Goal: Use online tool/utility

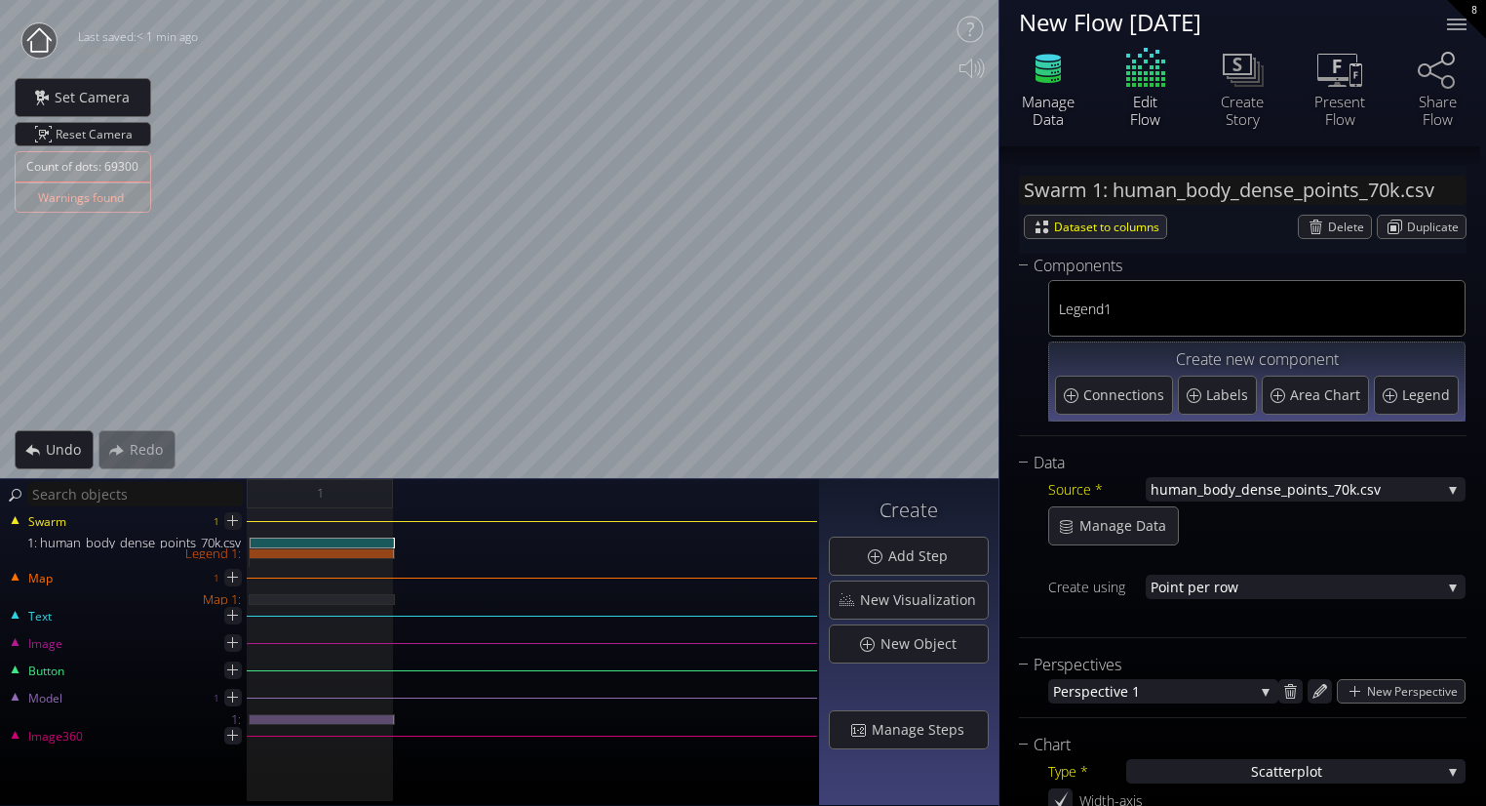
scroll to position [451, 0]
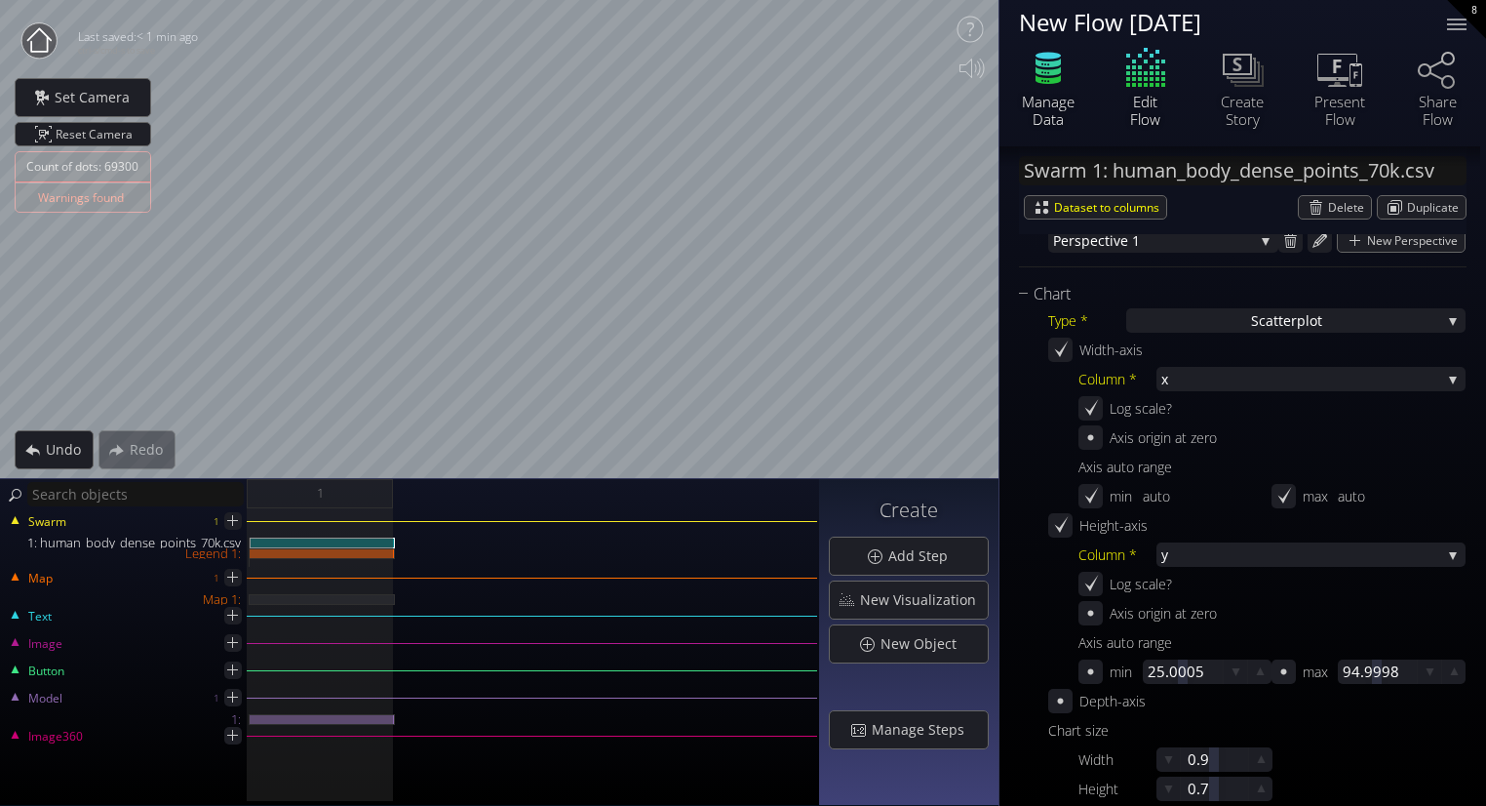
click at [1069, 97] on div "Manage Data" at bounding box center [1048, 110] width 68 height 35
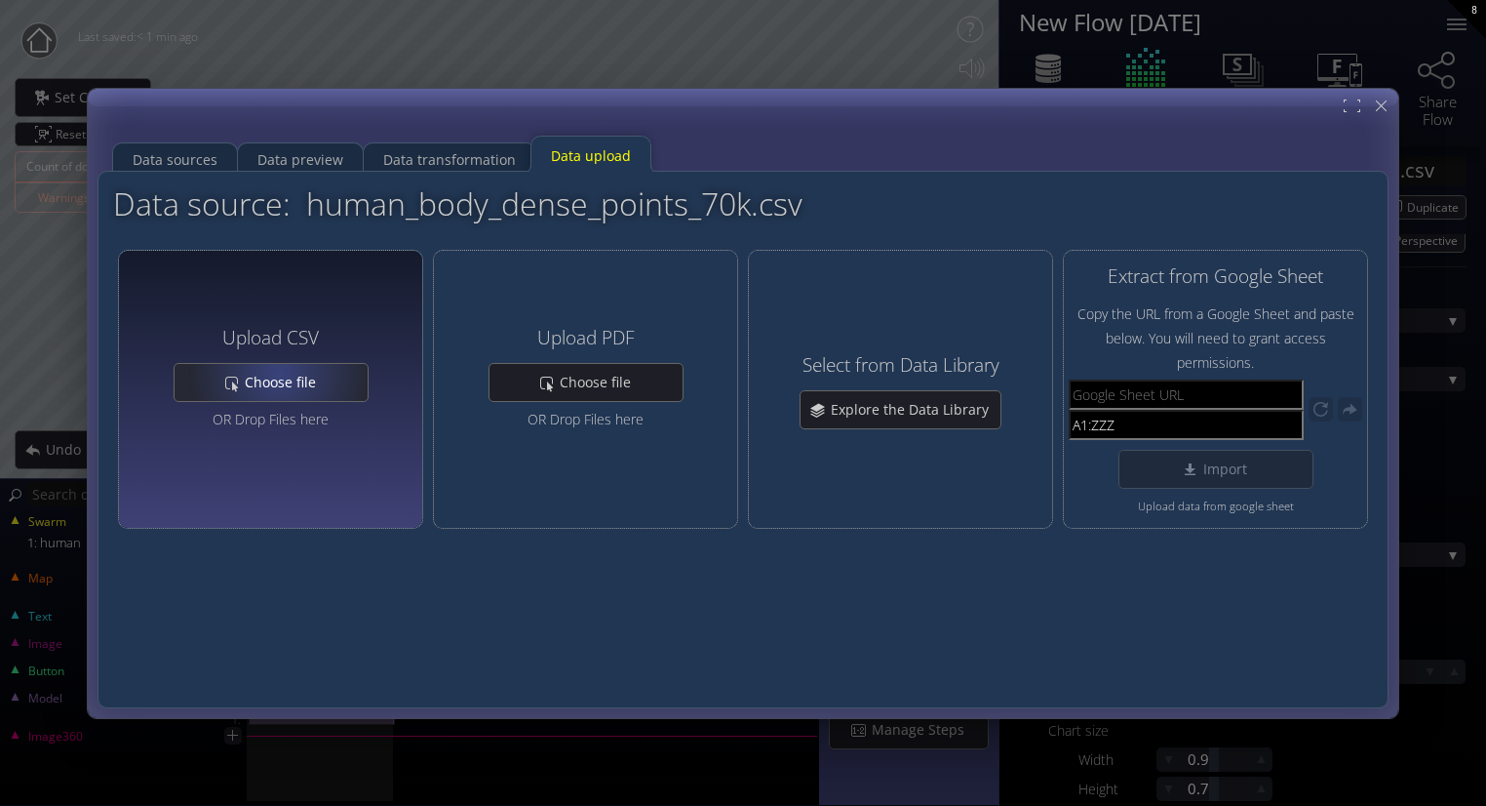
click at [281, 376] on span "Choose file" at bounding box center [286, 383] width 84 height 20
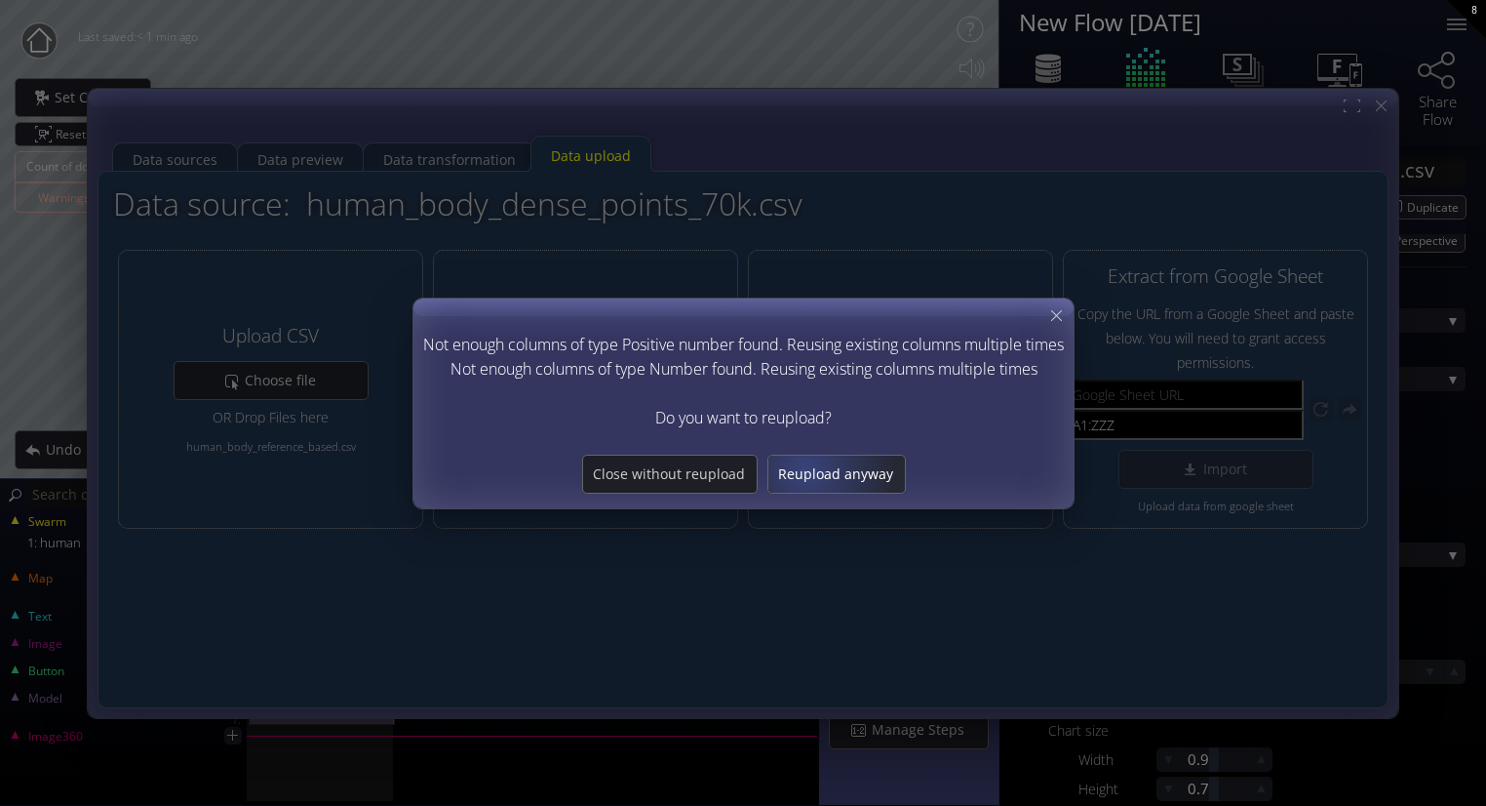
click at [804, 469] on span "Reupload anyway" at bounding box center [836, 474] width 137 height 20
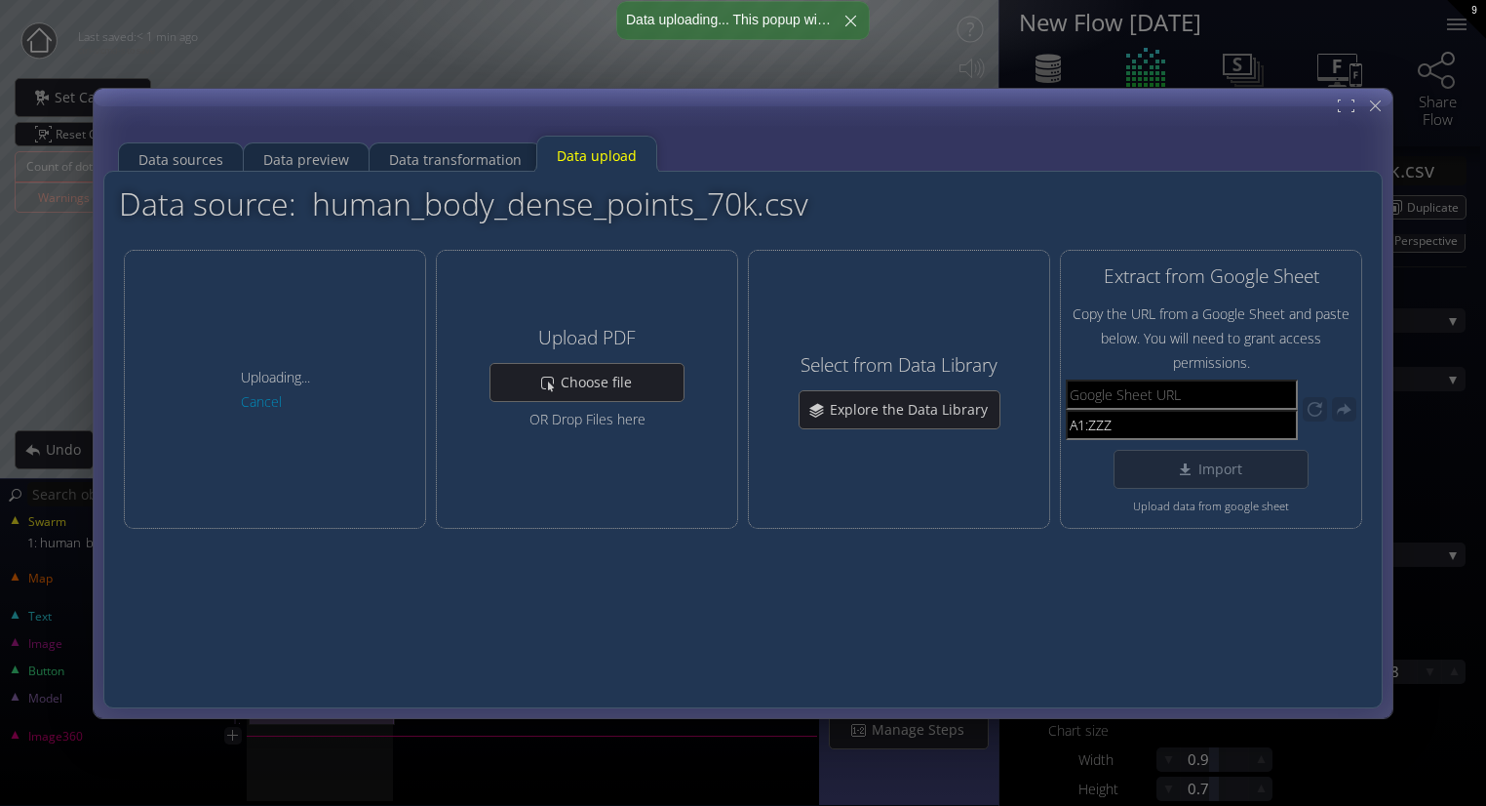
type input "Swarm 1: human_body_reference_based.csv"
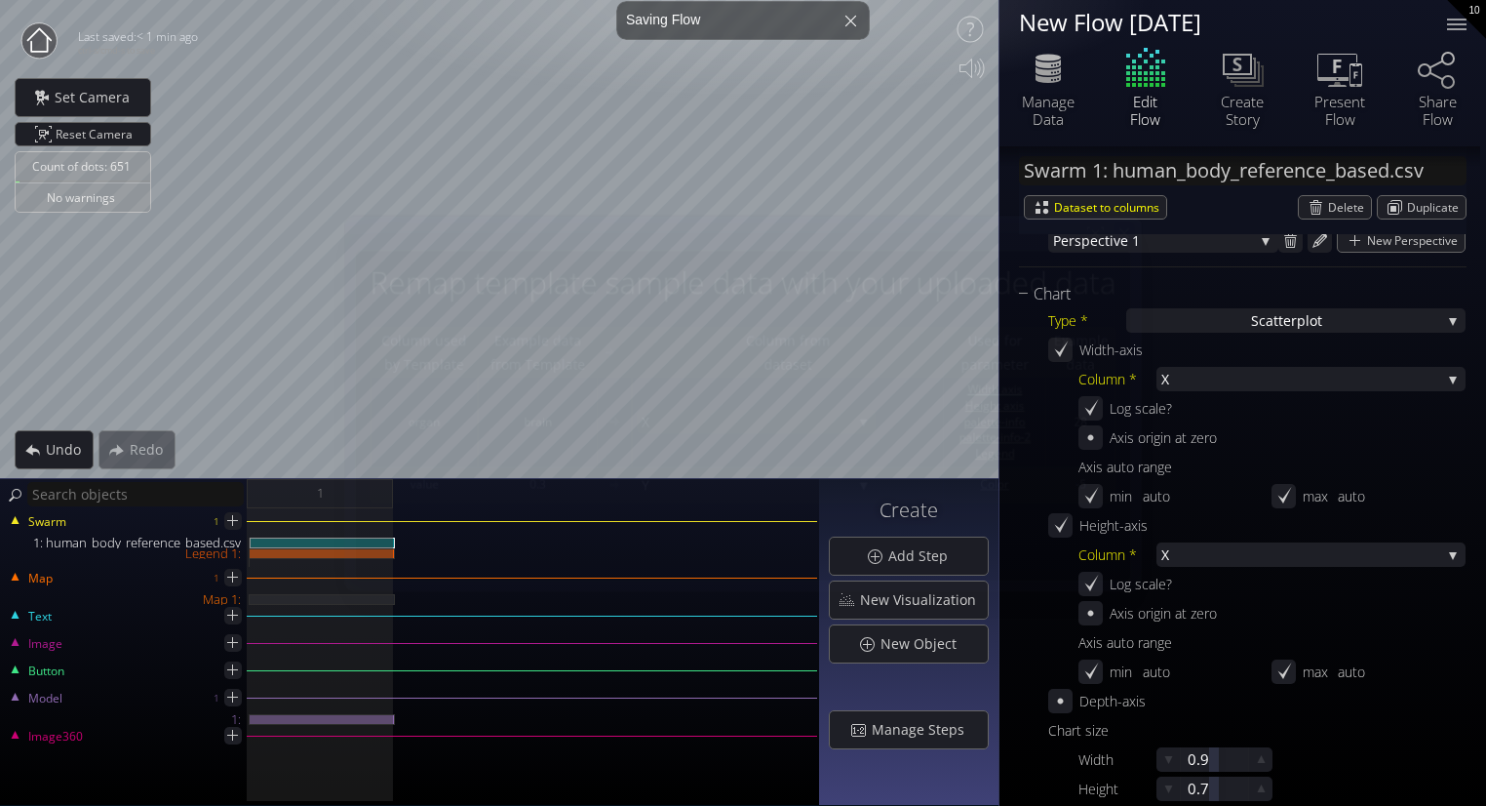
click at [1132, 234] on icon at bounding box center [1124, 232] width 17 height 17
click at [1217, 551] on span "X" at bounding box center [1302, 554] width 280 height 24
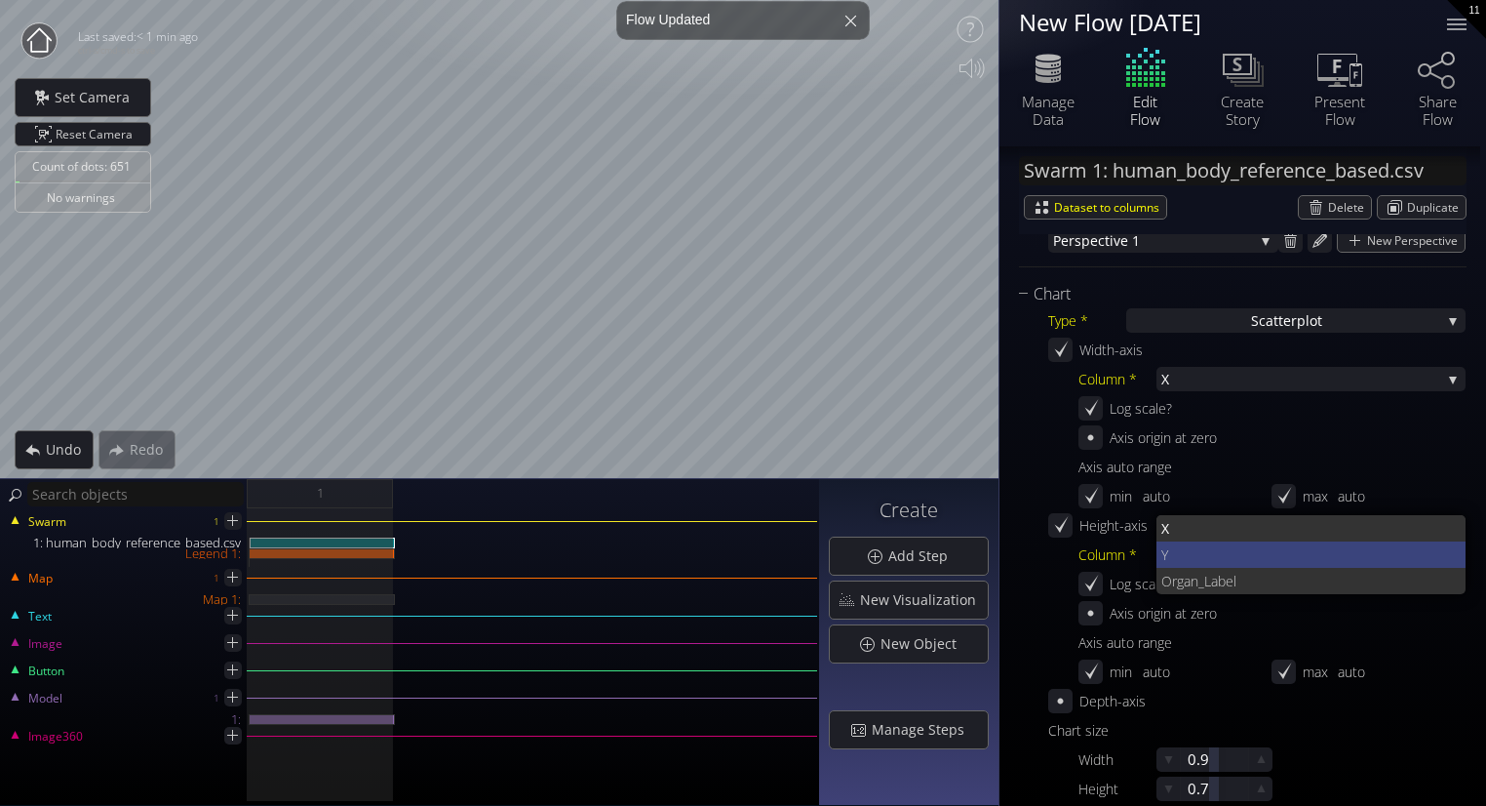
click at [1202, 560] on span "Y" at bounding box center [1307, 554] width 290 height 26
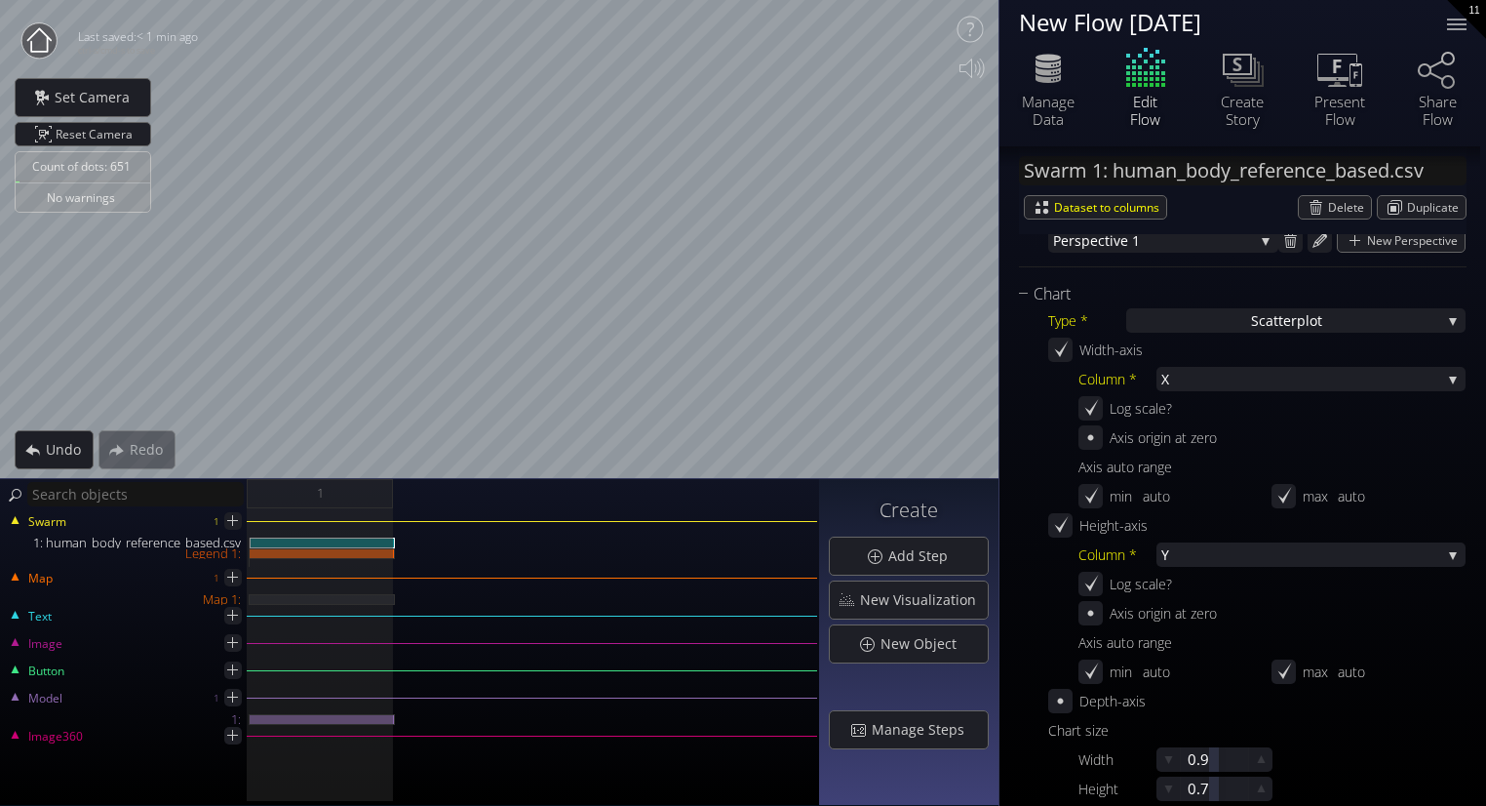
click at [1210, 393] on div "Column * X X Y O rgan_Label Log scale? Axis origin at zero Axis auto range min …" at bounding box center [1272, 440] width 387 height 146
click at [1201, 383] on span "X" at bounding box center [1302, 379] width 280 height 24
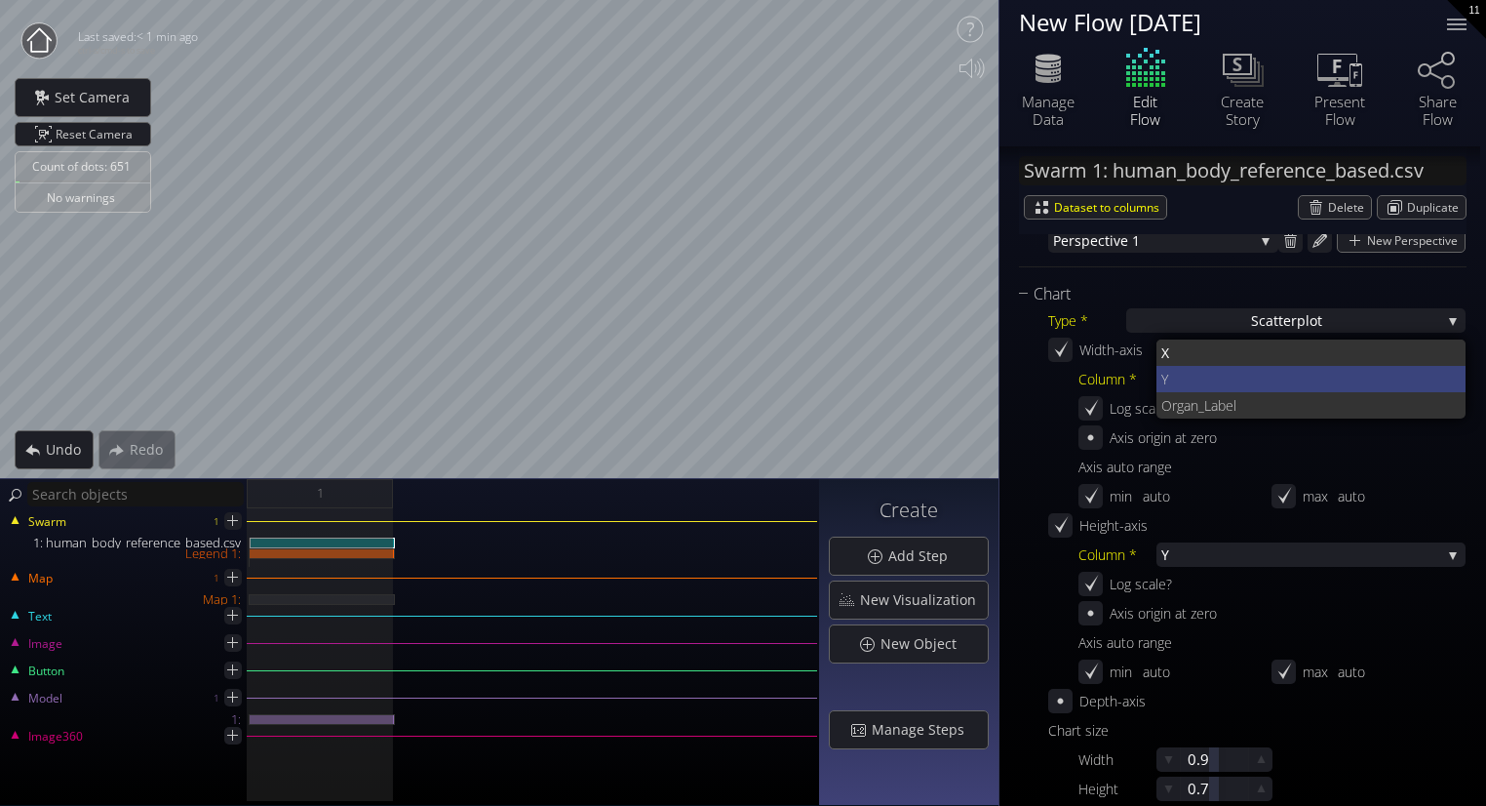
click at [1198, 372] on span "Y" at bounding box center [1307, 379] width 290 height 26
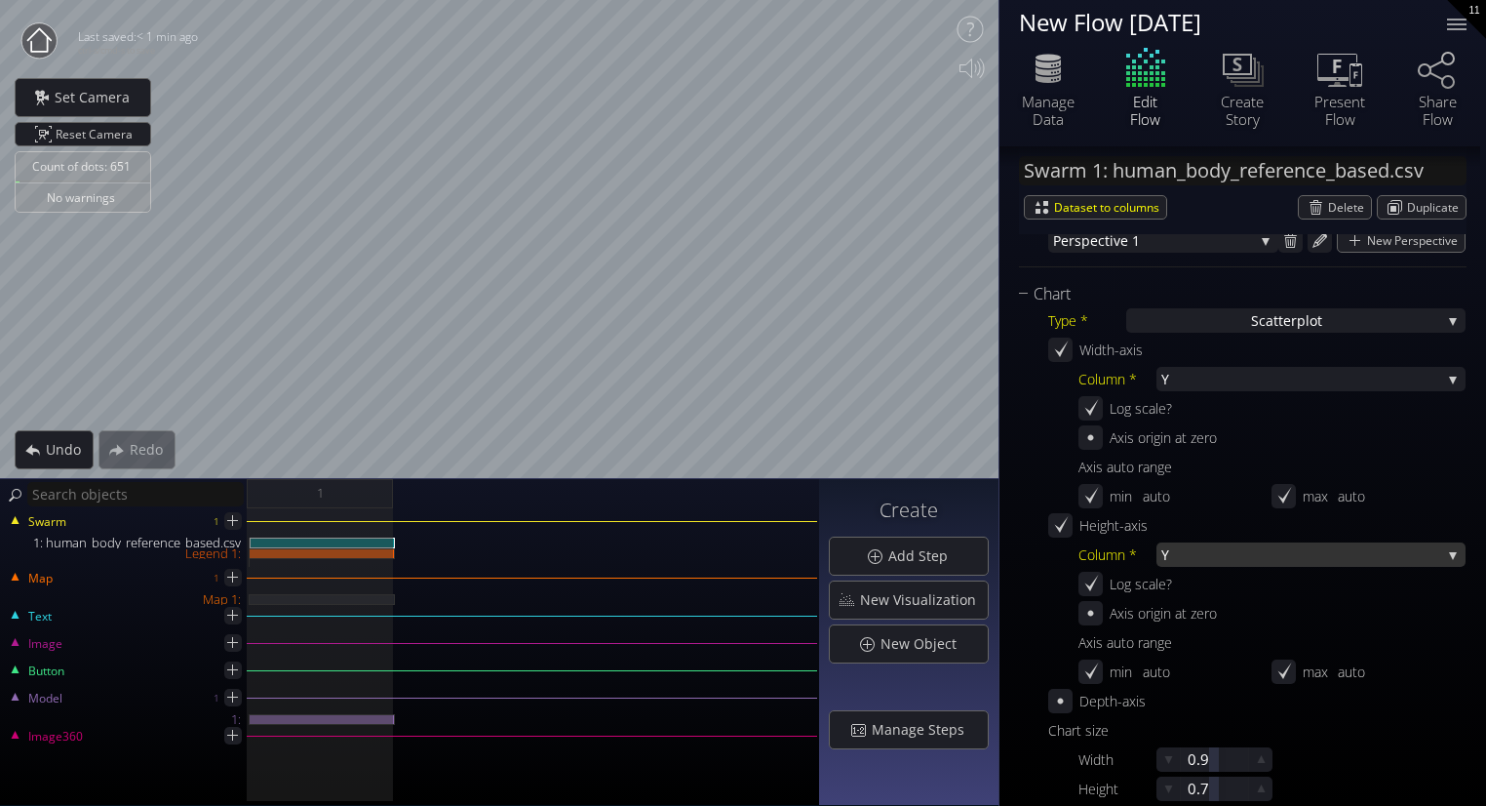
click at [1221, 556] on span "Y" at bounding box center [1302, 554] width 280 height 24
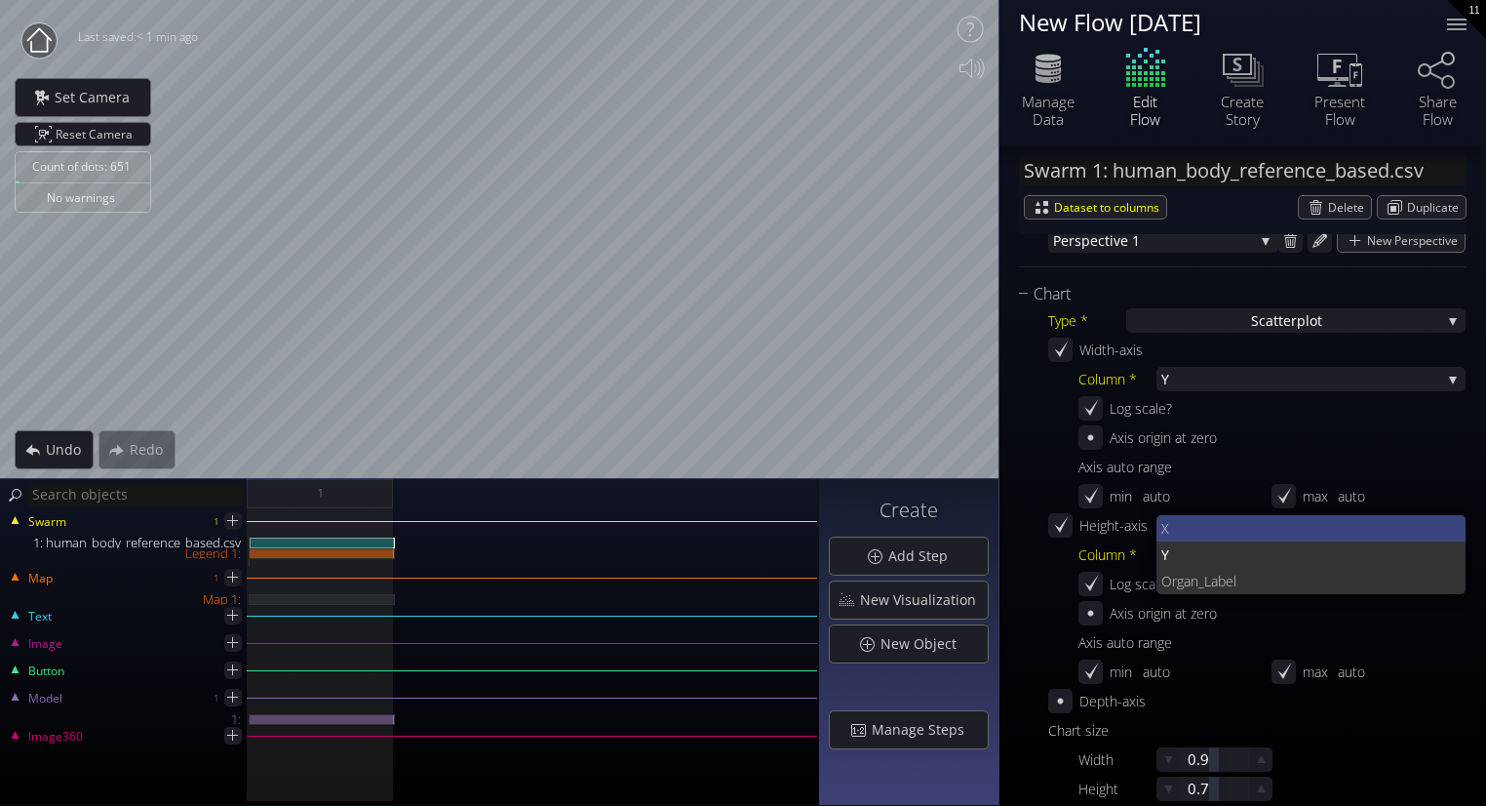
click at [1195, 532] on span "X" at bounding box center [1307, 528] width 290 height 26
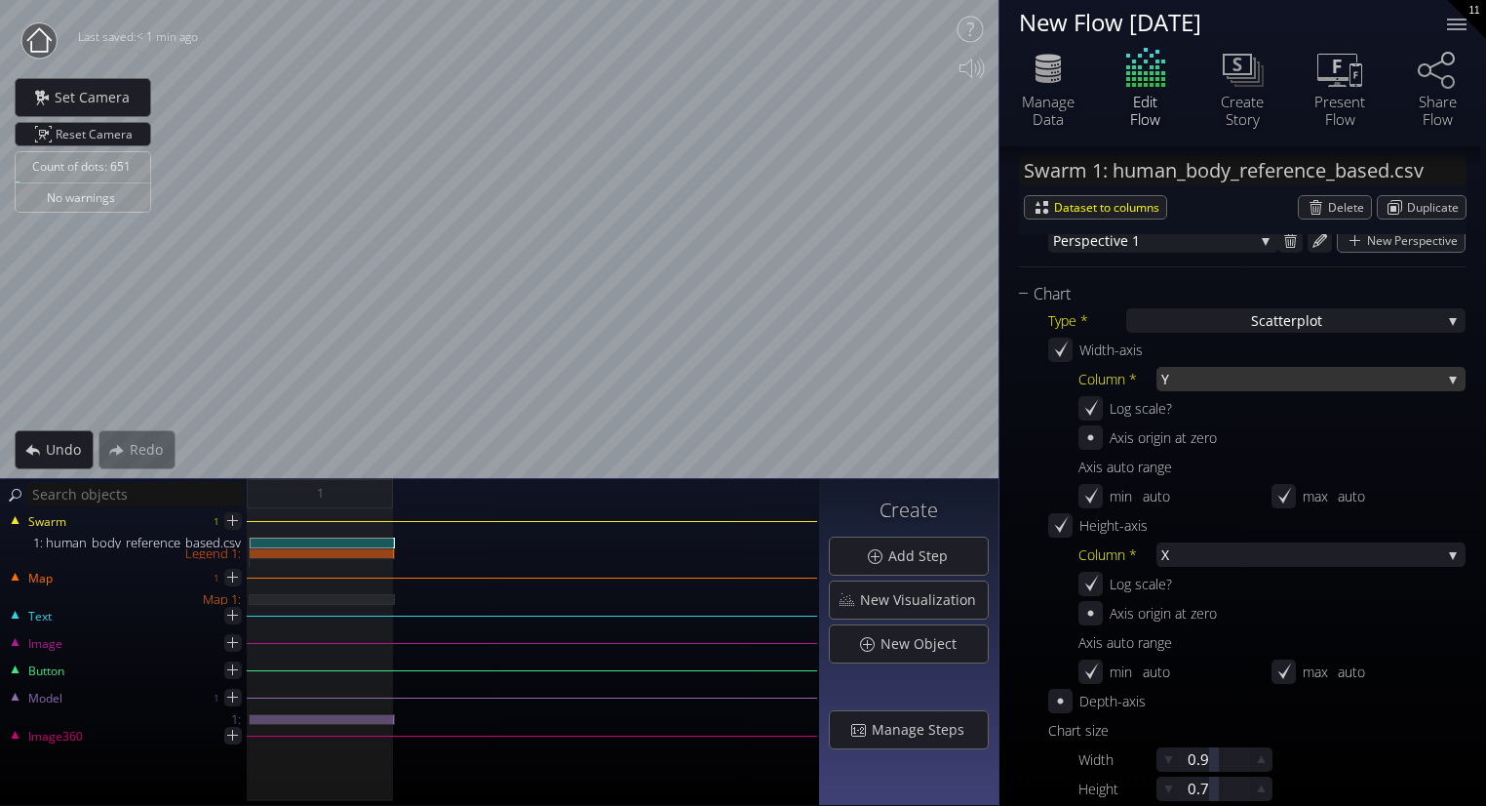
click at [1189, 382] on span "Y" at bounding box center [1302, 379] width 280 height 24
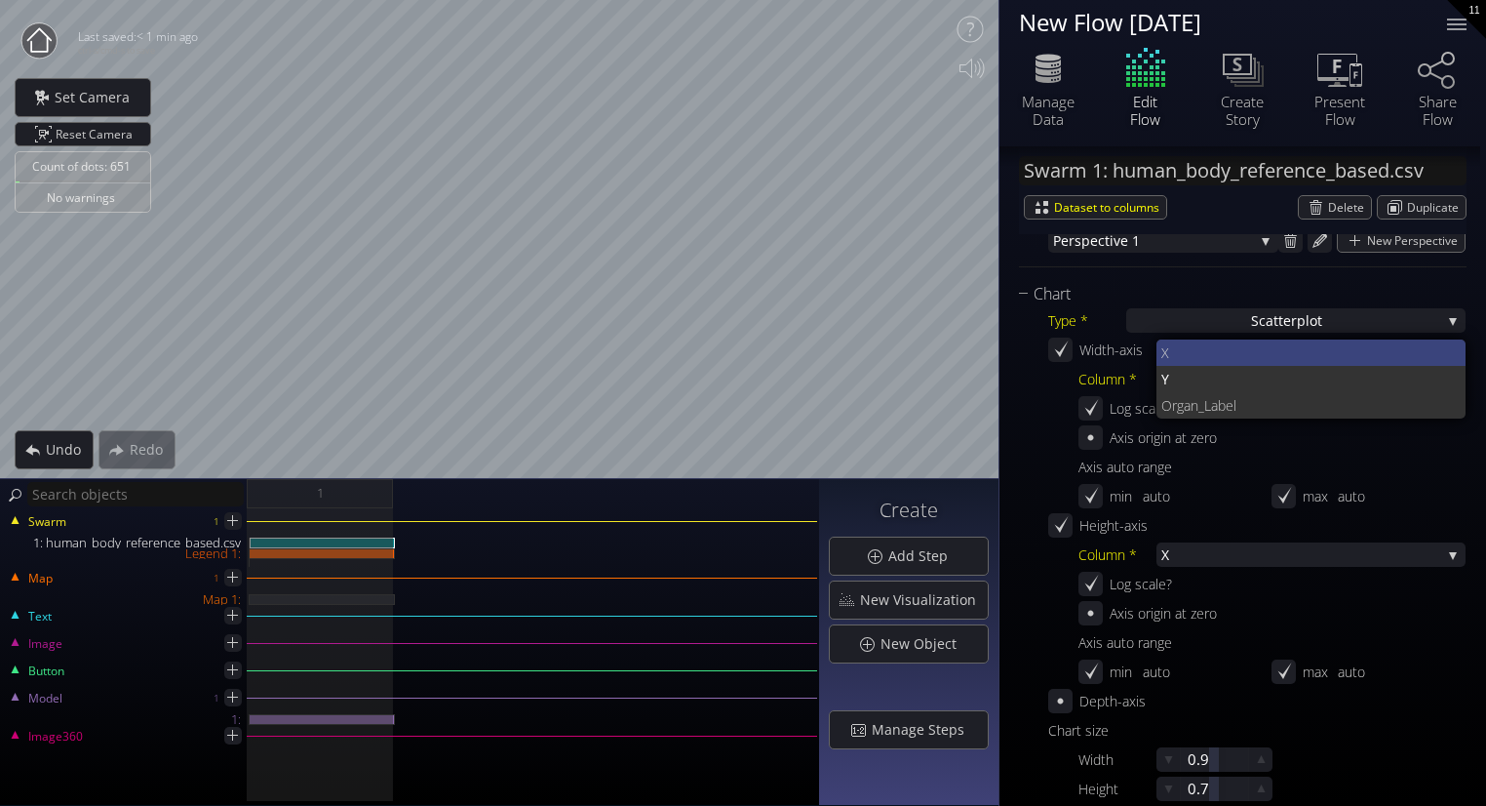
click at [1184, 350] on span "X" at bounding box center [1307, 352] width 290 height 26
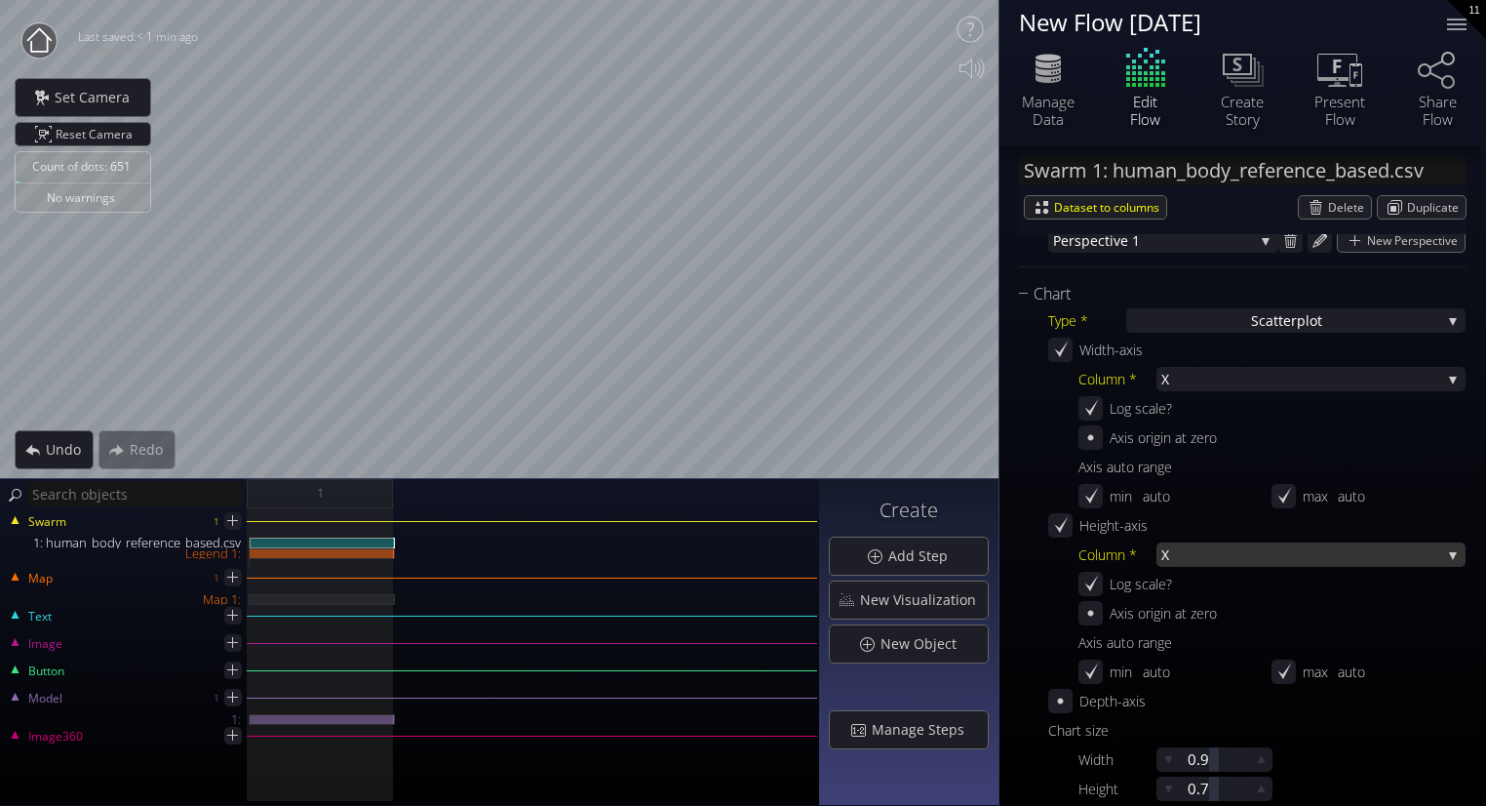
click at [1202, 564] on span "X" at bounding box center [1302, 554] width 280 height 24
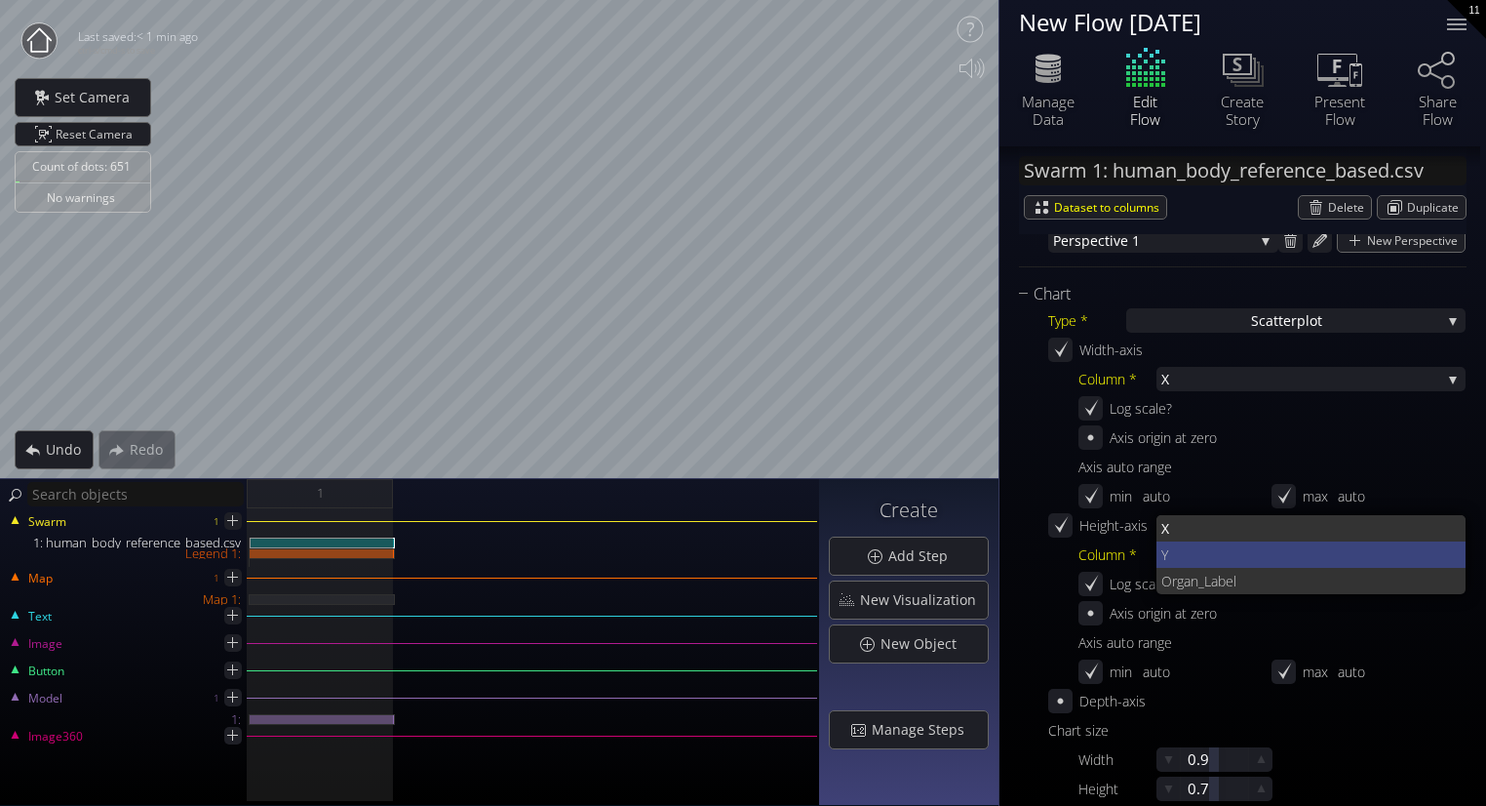
click at [1178, 547] on span "Y" at bounding box center [1307, 554] width 290 height 26
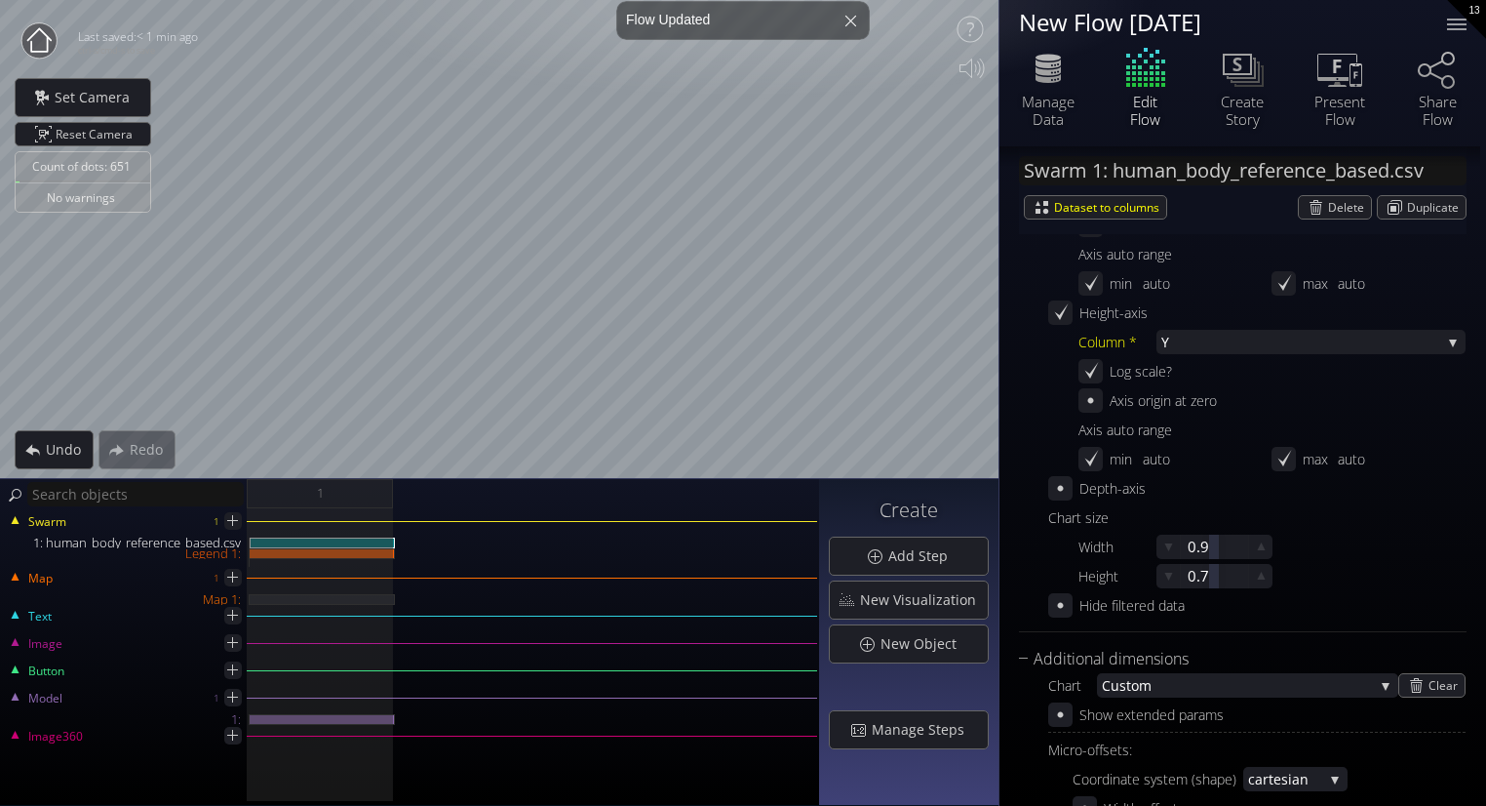
scroll to position [663, 0]
drag, startPoint x: 1219, startPoint y: 550, endPoint x: 1184, endPoint y: 551, distance: 35.1
click at [1184, 551] on div at bounding box center [1214, 547] width 67 height 24
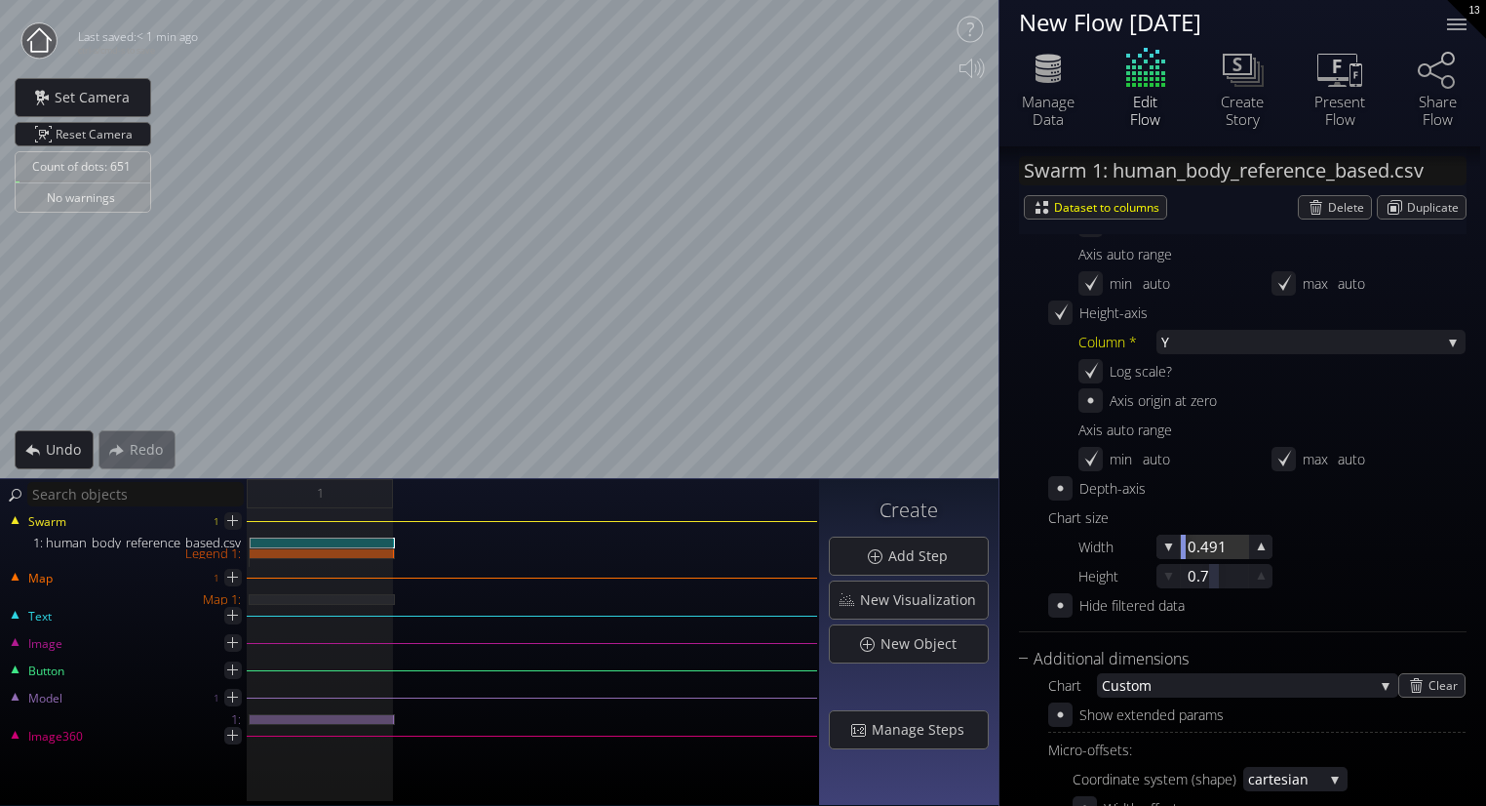
drag, startPoint x: 1196, startPoint y: 544, endPoint x: 1178, endPoint y: 610, distance: 67.7
click at [1178, 610] on div "Type * S catterplot S catterplot Categoriz ed columns Map from c oordinates Map…" at bounding box center [1243, 356] width 448 height 524
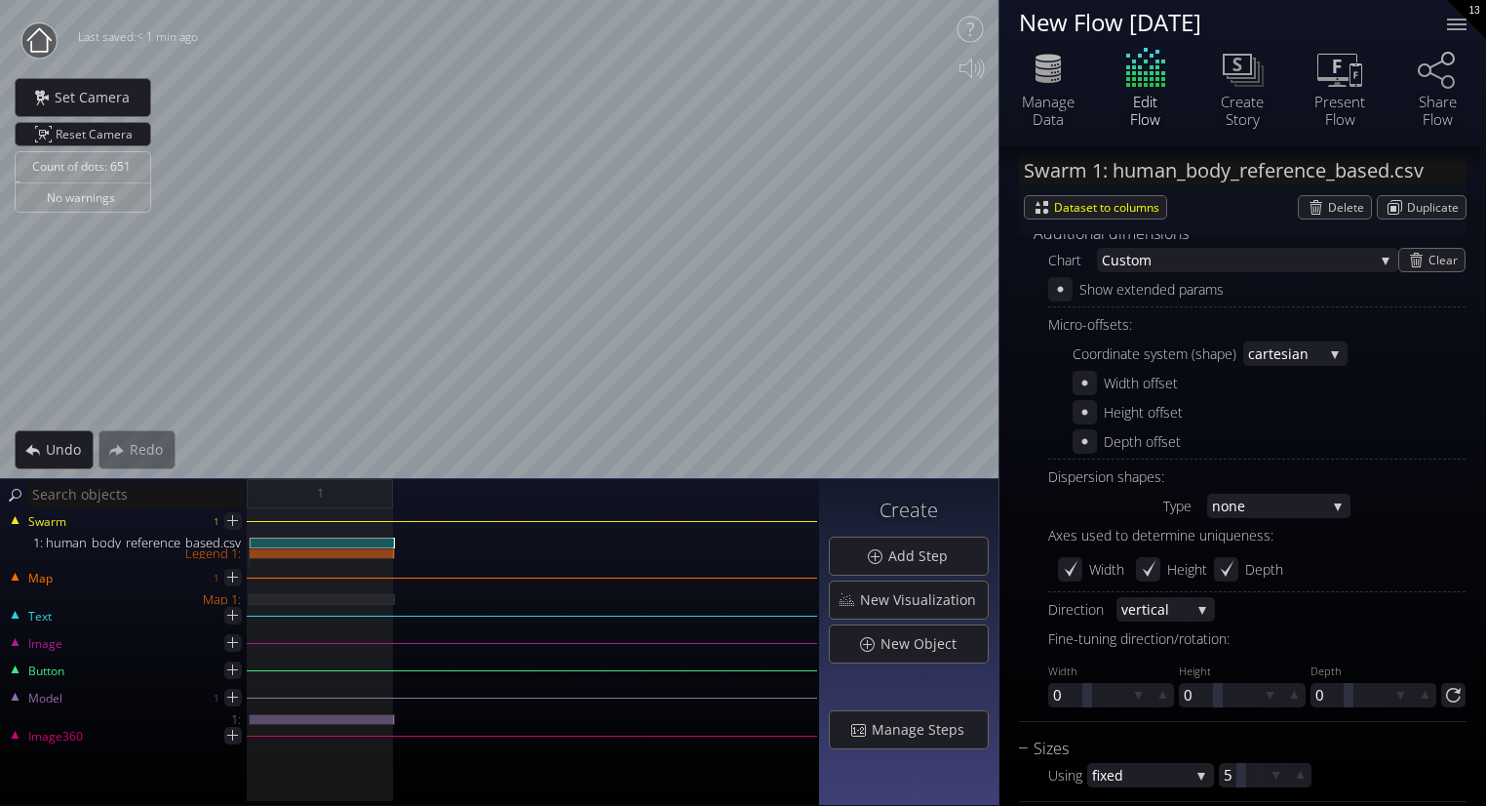
scroll to position [1726, 0]
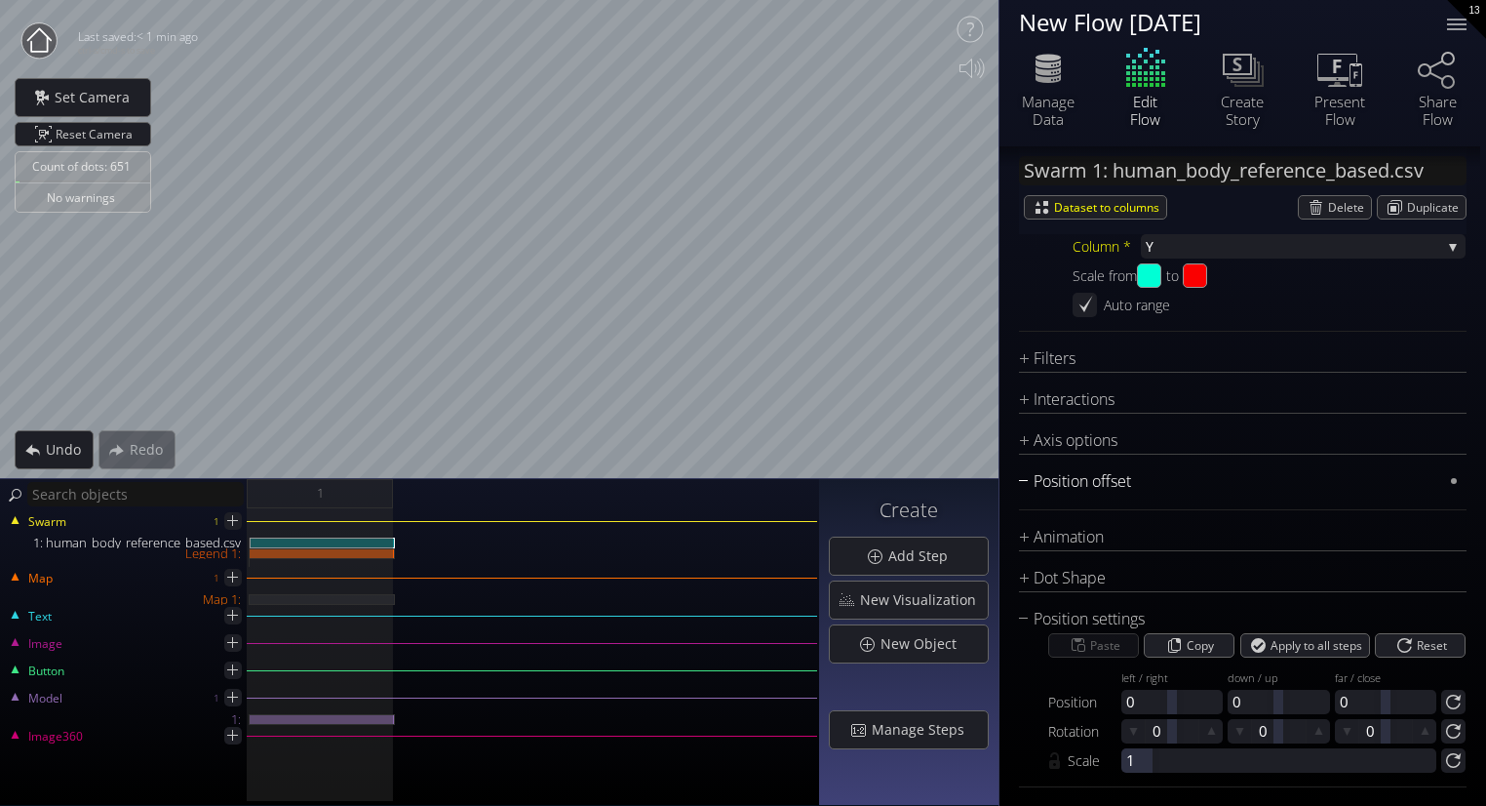
click at [1081, 482] on div "Position offset" at bounding box center [1230, 481] width 423 height 24
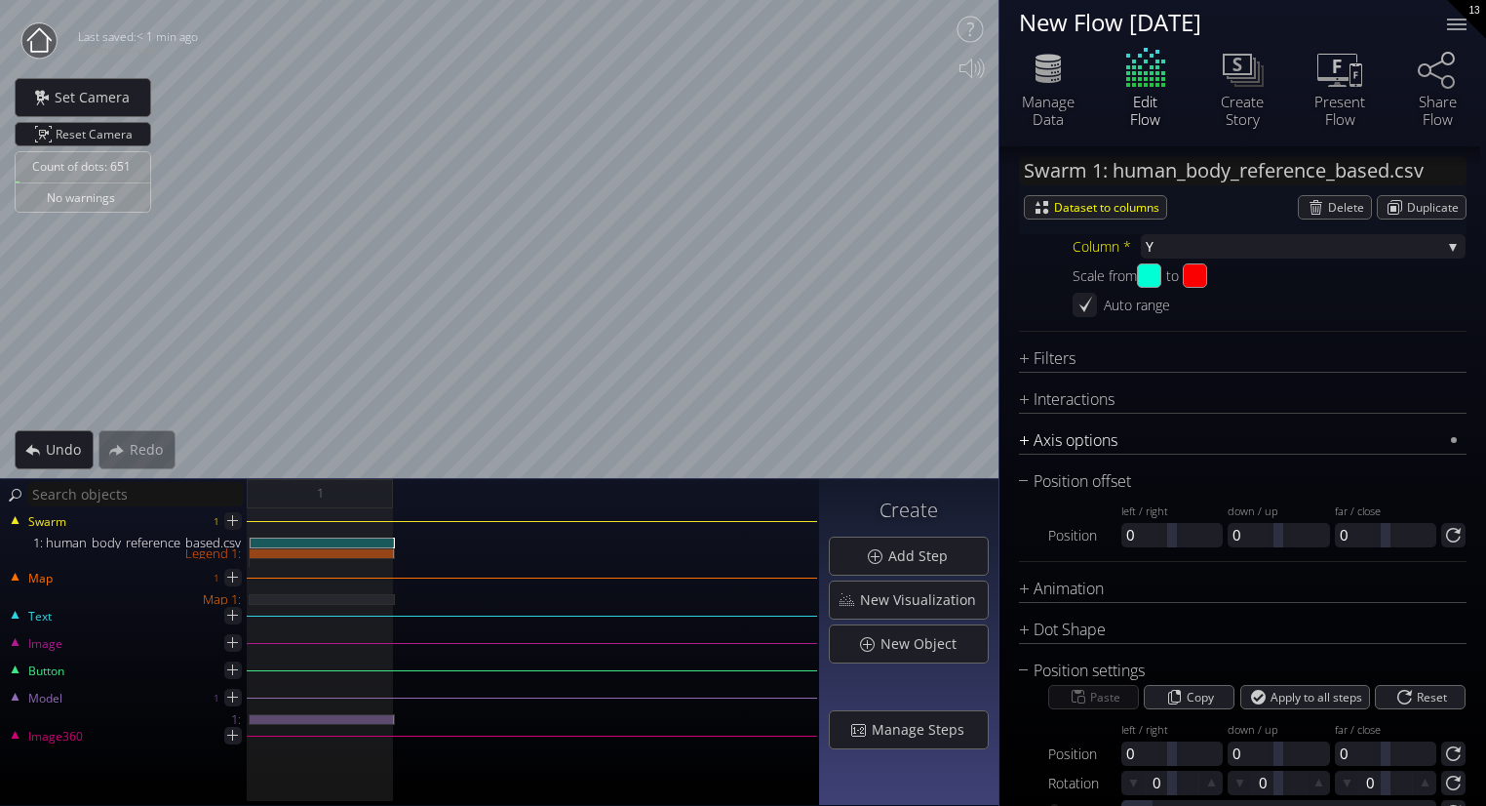
click at [1069, 434] on div "Axis options" at bounding box center [1230, 440] width 423 height 24
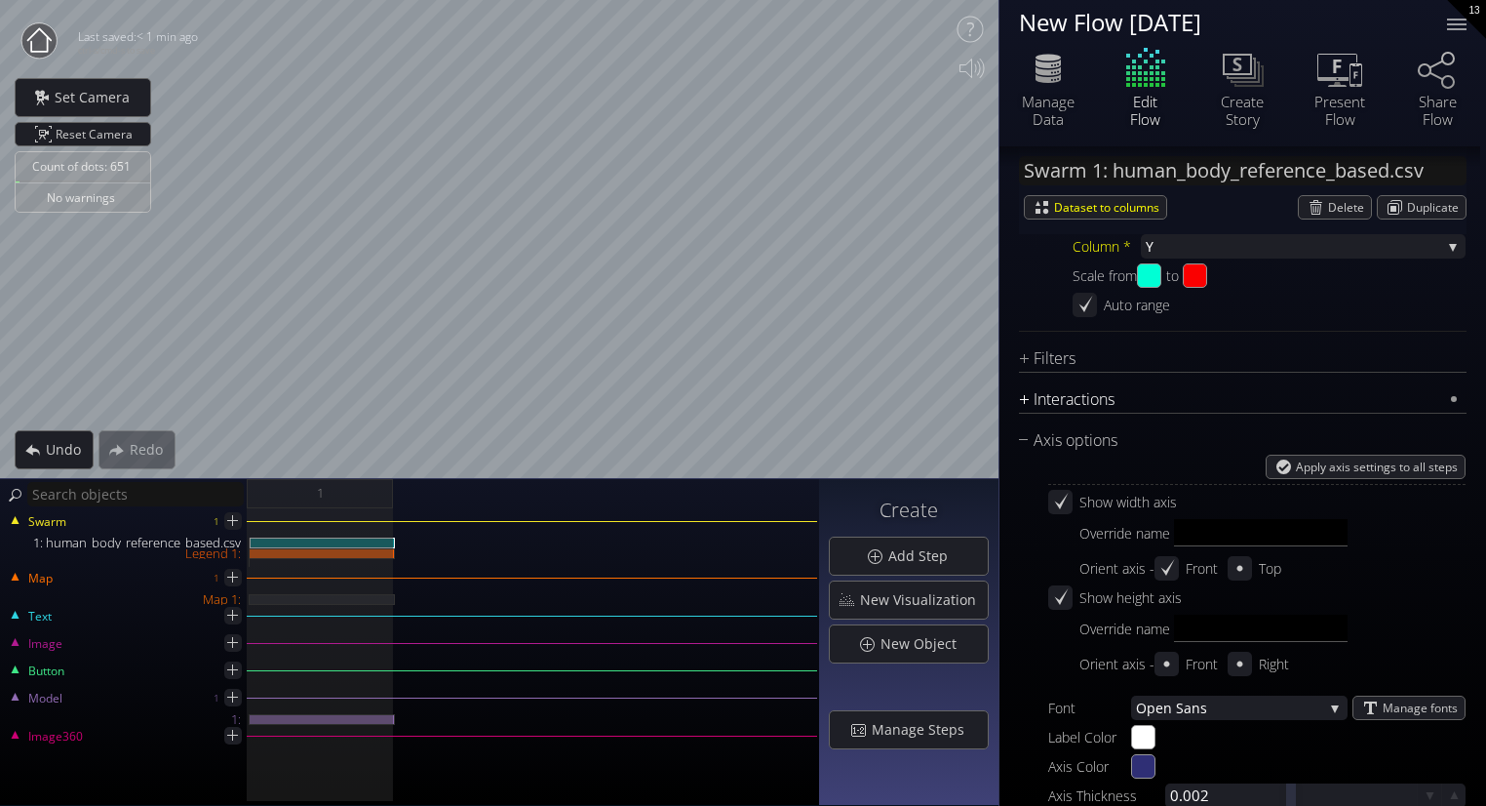
click at [1068, 391] on div "Interactions" at bounding box center [1230, 399] width 423 height 24
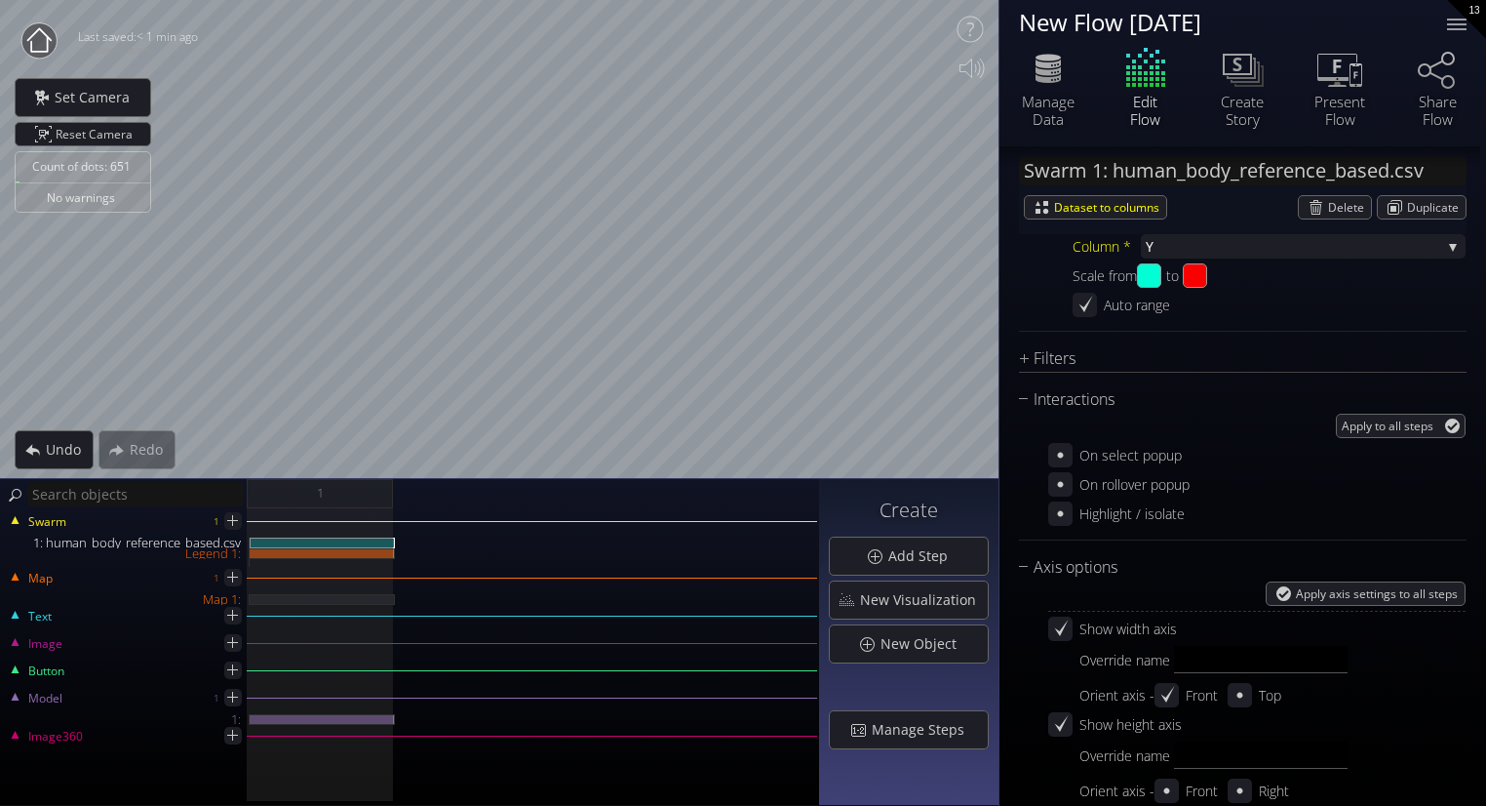
scroll to position [1765, 0]
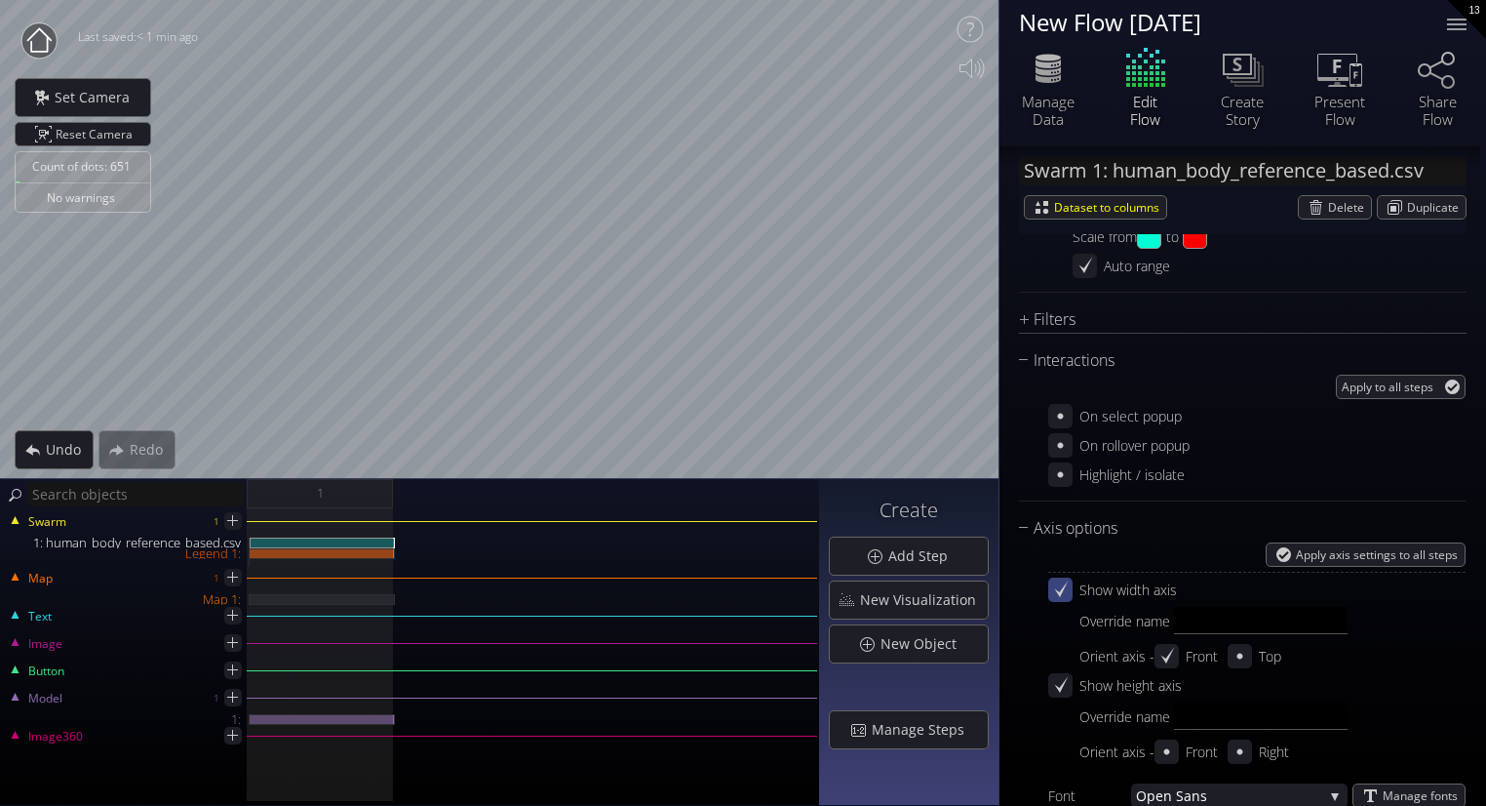
click at [1066, 590] on icon at bounding box center [1060, 589] width 19 height 19
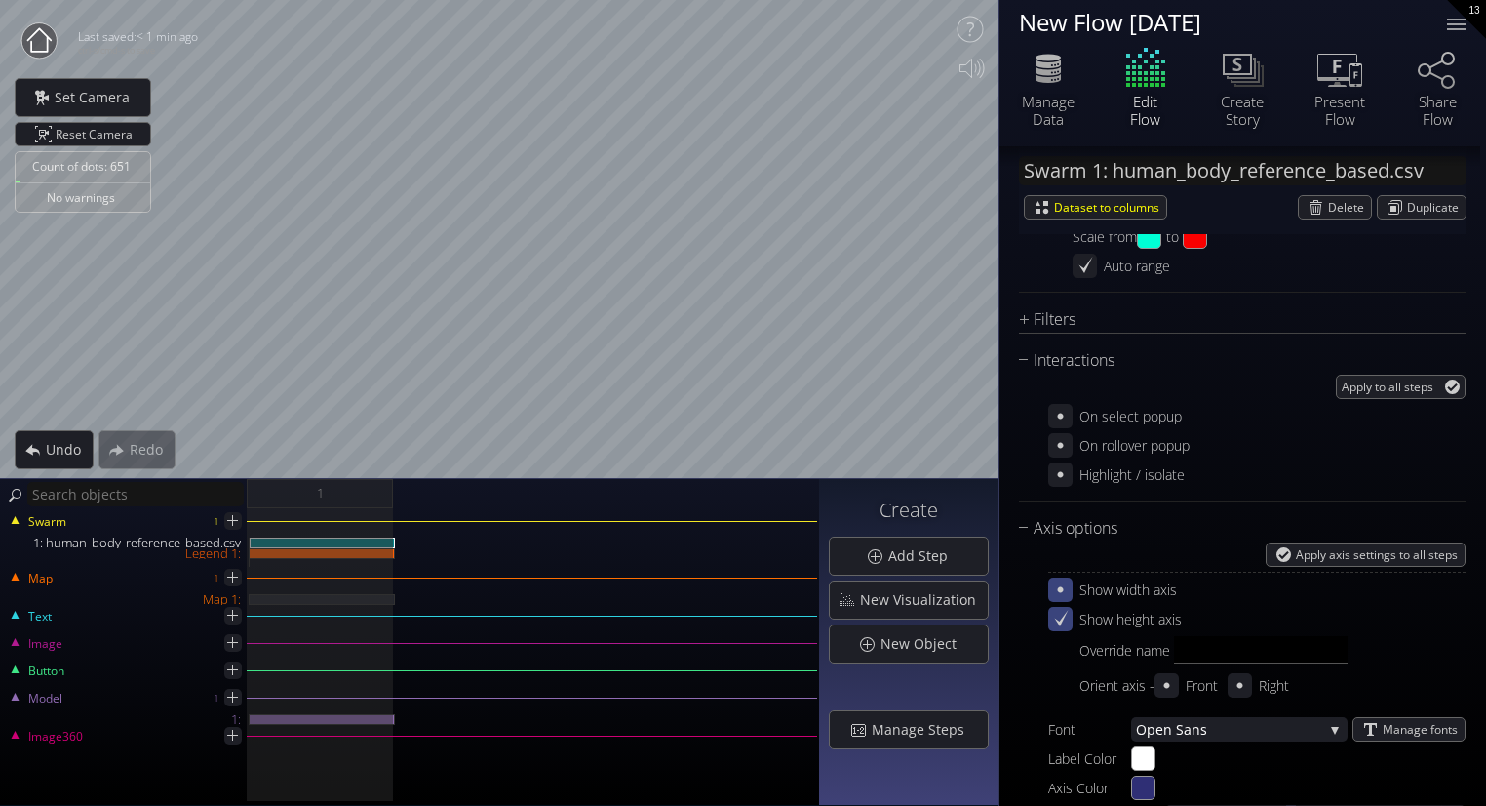
click at [1065, 615] on icon at bounding box center [1062, 618] width 14 height 17
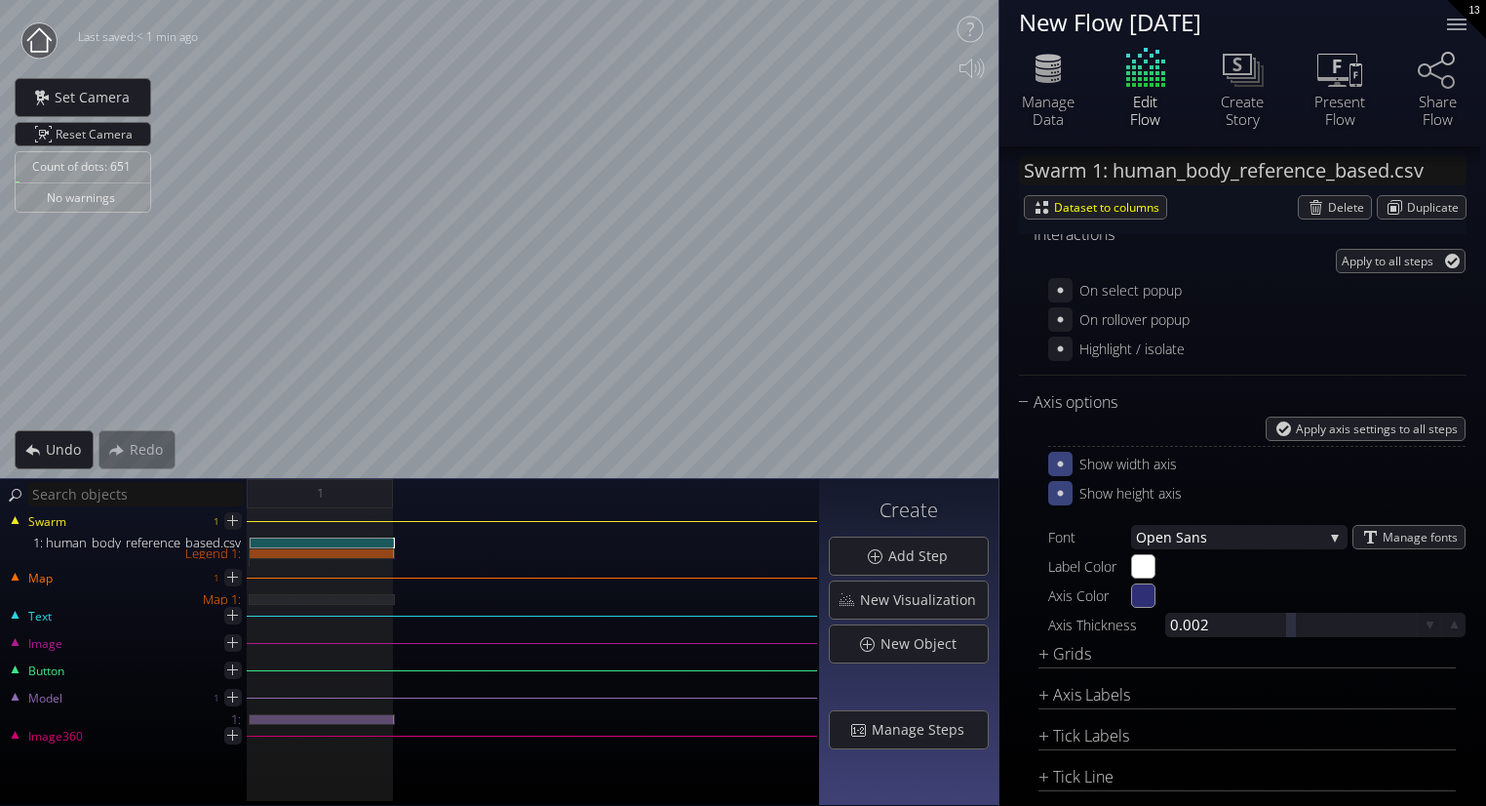
scroll to position [1893, 0]
click at [1085, 666] on div "Apply axis settings to all steps Show width axis Show height axis Font Open San…" at bounding box center [1257, 602] width 417 height 375
click at [1083, 658] on div "Grids" at bounding box center [1235, 652] width 393 height 24
click at [1140, 671] on span "Reacti" at bounding box center [1132, 678] width 40 height 24
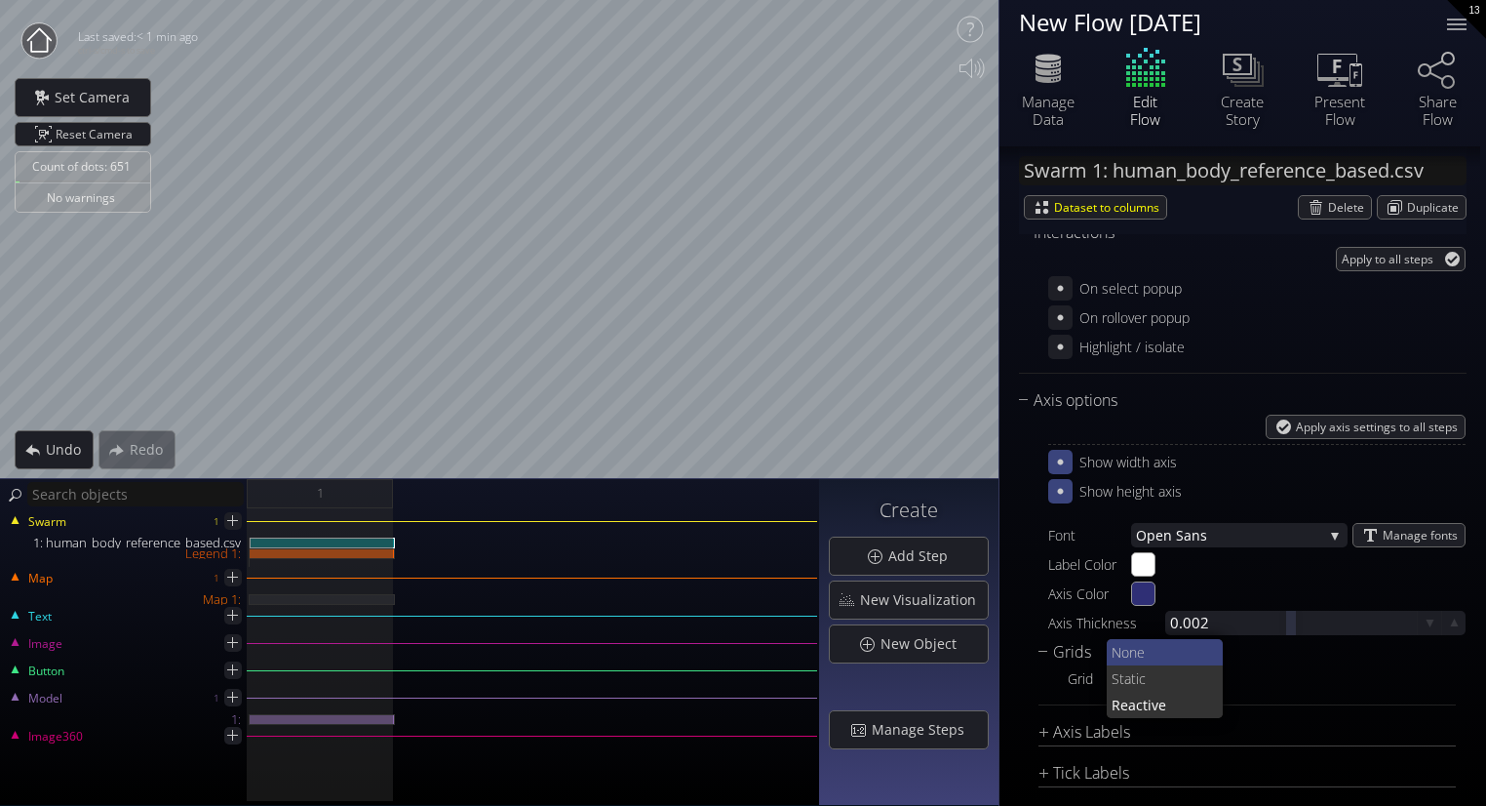
click at [1142, 656] on span "None" at bounding box center [1160, 652] width 97 height 26
